Goal: Information Seeking & Learning: Learn about a topic

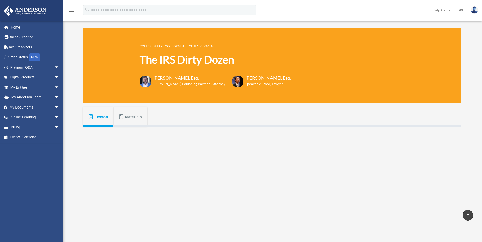
scroll to position [101, 0]
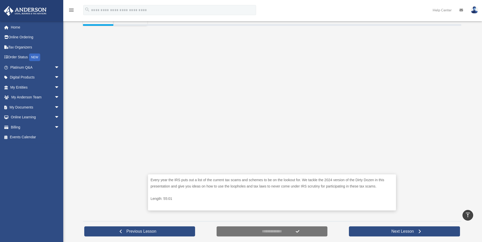
click at [96, 75] on div "Every year the IRS puts out a list of the current tax scams and schemes to be o…" at bounding box center [272, 122] width 378 height 192
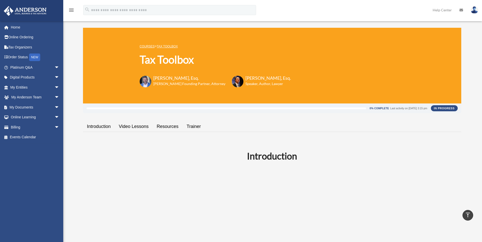
scroll to position [573, 0]
